Goal: Task Accomplishment & Management: Use online tool/utility

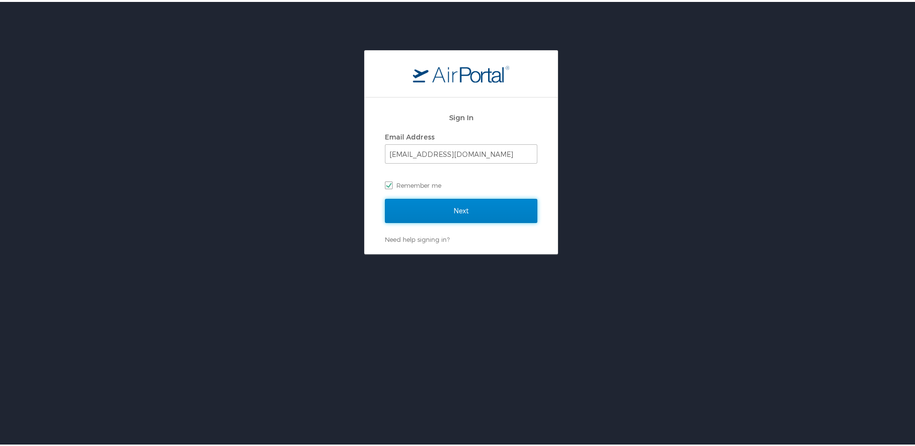
click at [464, 212] on input "Next" at bounding box center [461, 209] width 152 height 24
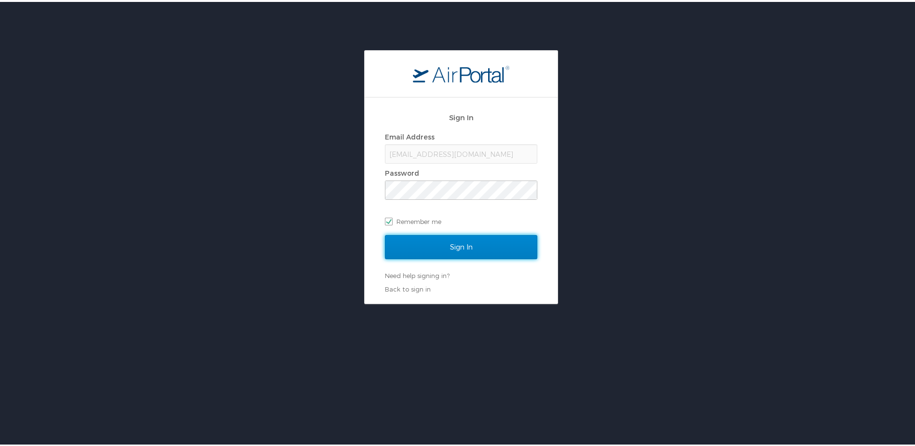
click at [456, 247] on input "Sign In" at bounding box center [461, 245] width 152 height 24
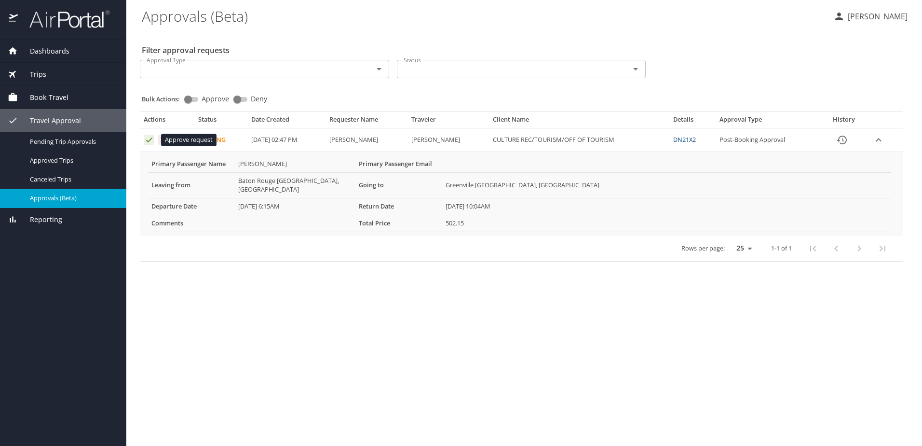
click at [149, 140] on icon "Approval table" at bounding box center [149, 139] width 9 height 9
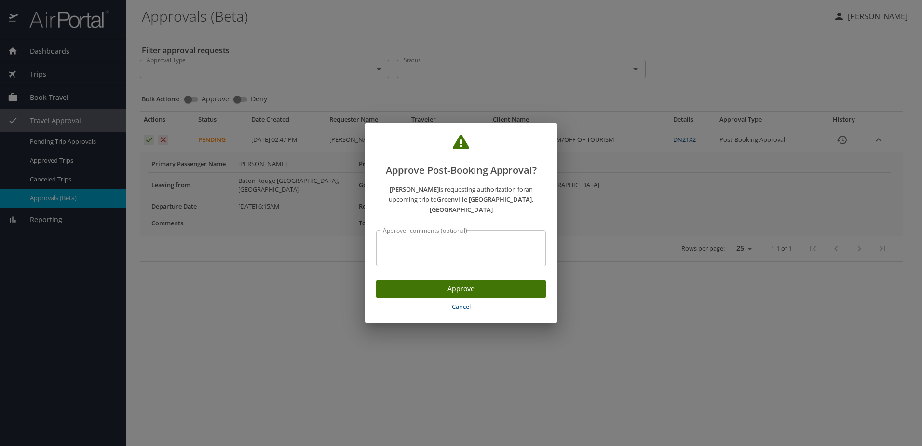
click at [461, 283] on span "Approve" at bounding box center [461, 289] width 154 height 12
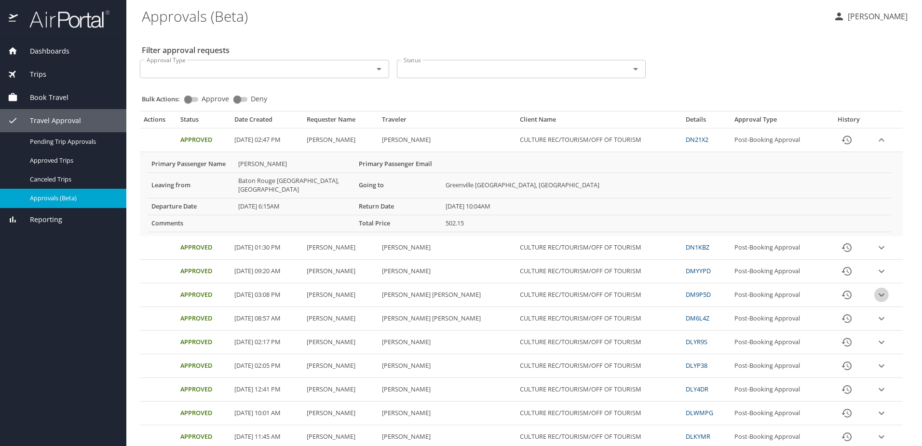
click at [879, 293] on icon "expand row" at bounding box center [882, 294] width 6 height 3
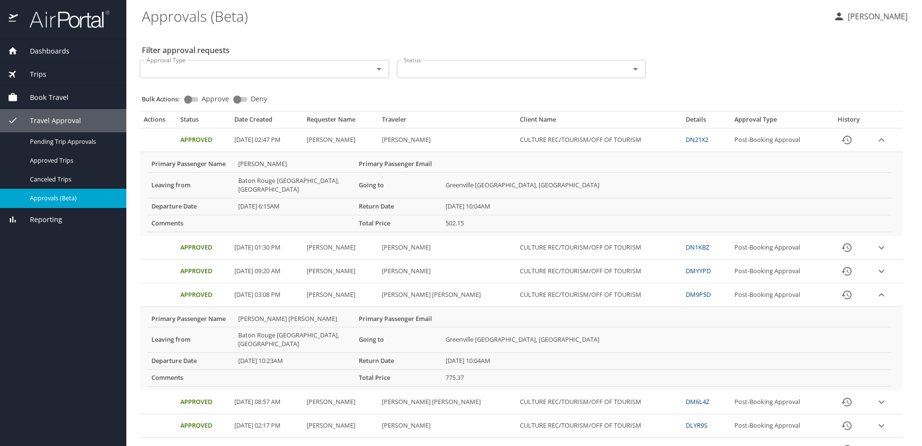
click at [878, 289] on icon "expand row" at bounding box center [882, 295] width 12 height 12
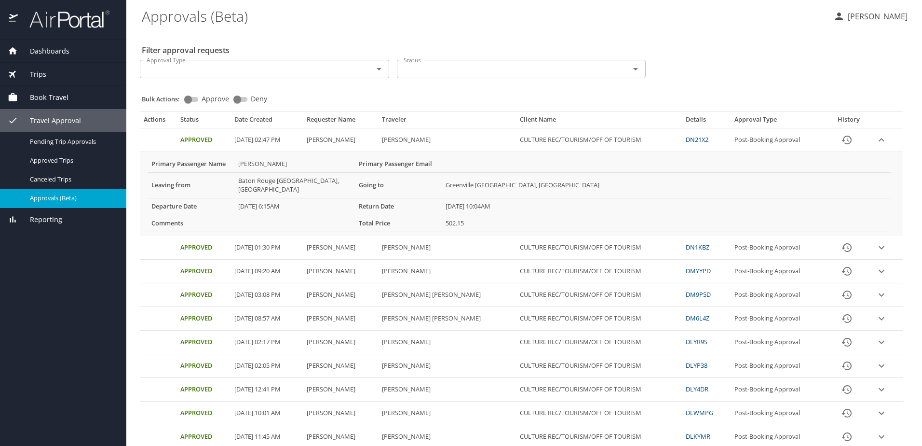
click at [885, 18] on p "Kasia Dizer" at bounding box center [876, 17] width 63 height 12
click at [837, 109] on li "Sign out" at bounding box center [867, 107] width 98 height 17
